Goal: Find contact information: Find contact information

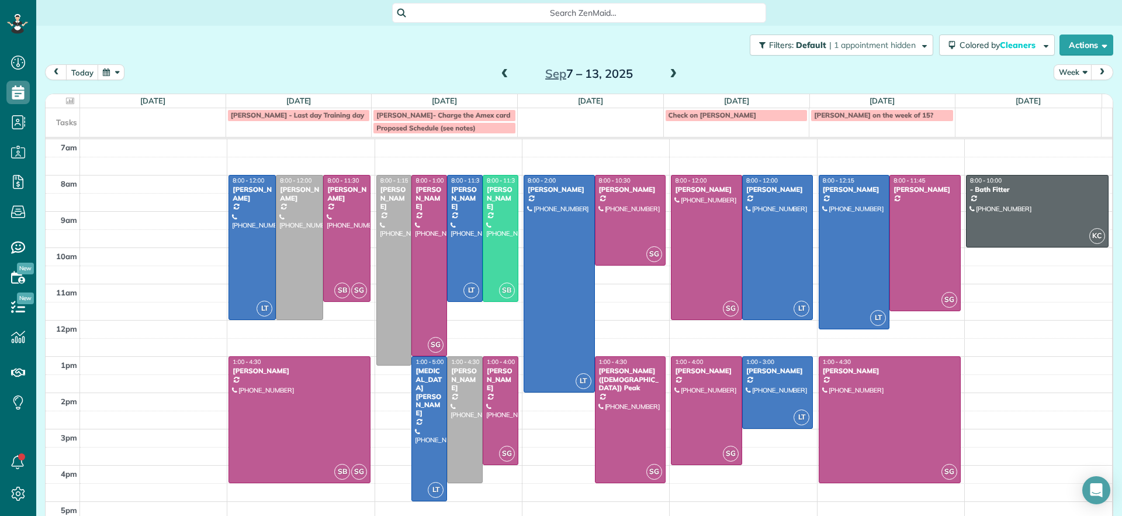
scroll to position [5, 5]
click at [504, 77] on span at bounding box center [505, 74] width 13 height 11
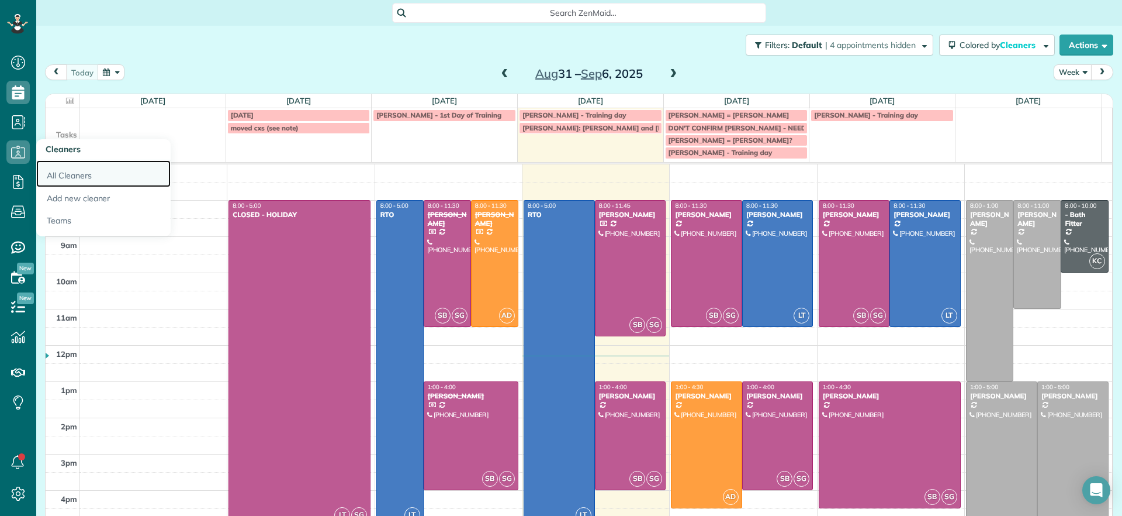
click at [61, 168] on link "All Cleaners" at bounding box center [103, 173] width 134 height 27
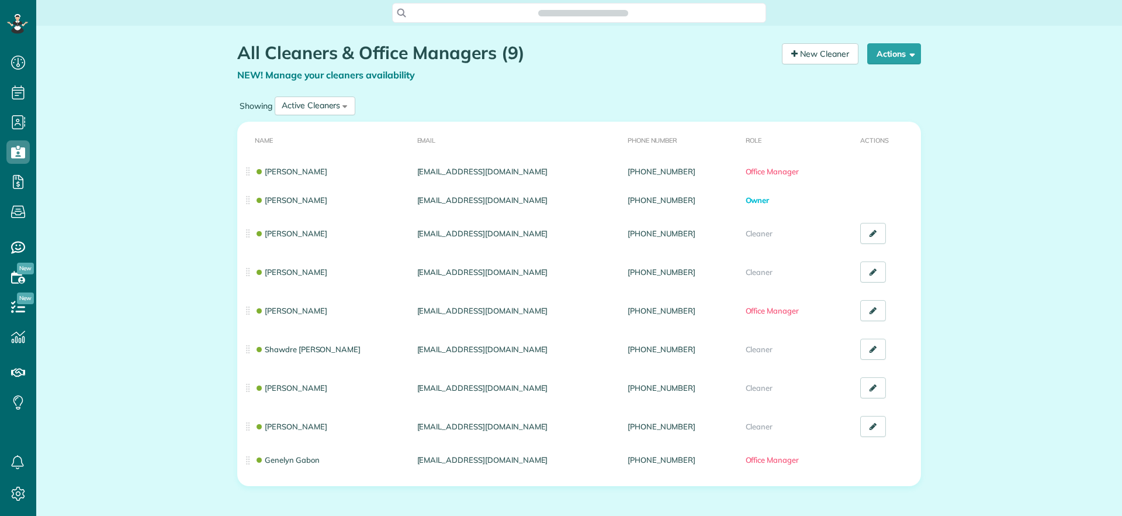
scroll to position [5, 5]
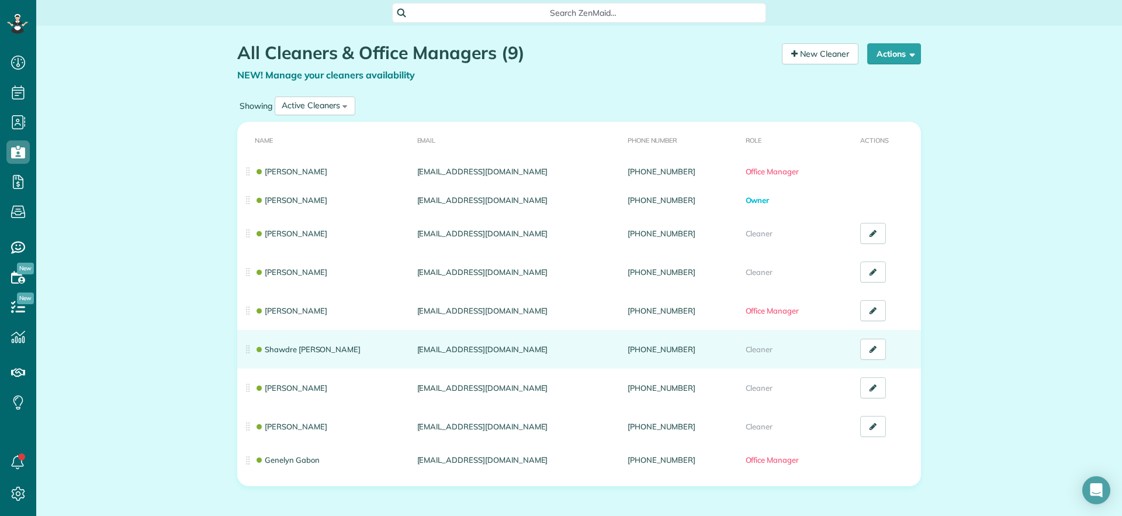
drag, startPoint x: 683, startPoint y: 344, endPoint x: 622, endPoint y: 347, distance: 61.4
click at [623, 347] on td "(703) 586-8037" at bounding box center [682, 349] width 118 height 39
copy link "(703) 586-8037"
